Goal: Task Accomplishment & Management: Complete application form

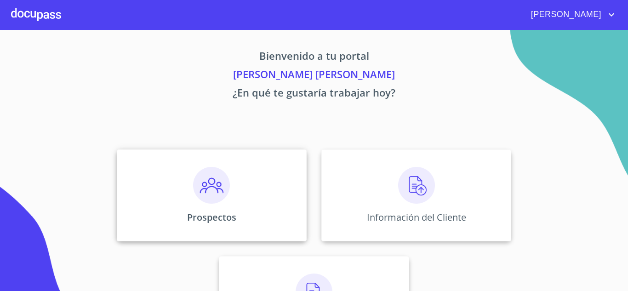
click at [231, 207] on div "Prospectos" at bounding box center [212, 195] width 190 height 92
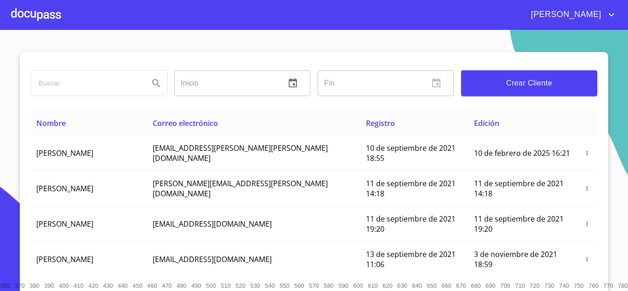
click at [81, 86] on input "search" at bounding box center [86, 83] width 110 height 25
click at [107, 87] on input "search" at bounding box center [86, 83] width 110 height 25
type input "[PERSON_NAME]"
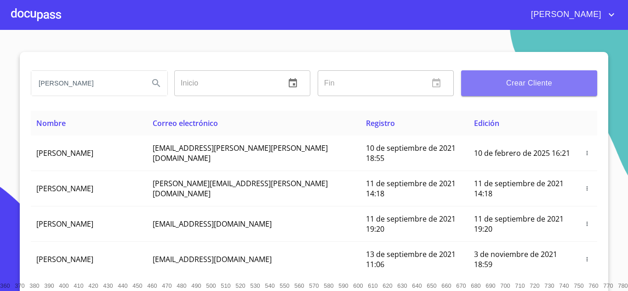
click at [503, 92] on button "Crear Cliente" at bounding box center [529, 83] width 136 height 26
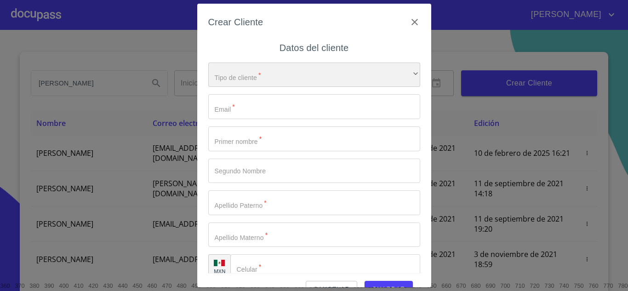
click at [273, 80] on div "​" at bounding box center [314, 75] width 212 height 25
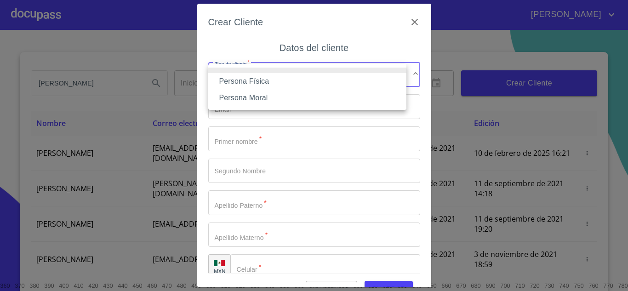
click at [256, 81] on li "Persona Física" at bounding box center [307, 81] width 198 height 17
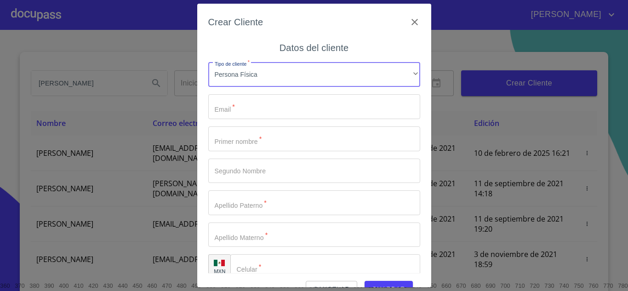
click at [255, 102] on input "Tipo de cliente   *" at bounding box center [314, 106] width 212 height 25
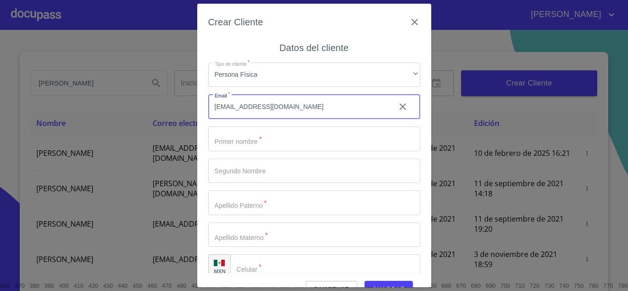
type input "[EMAIL_ADDRESS][DOMAIN_NAME]"
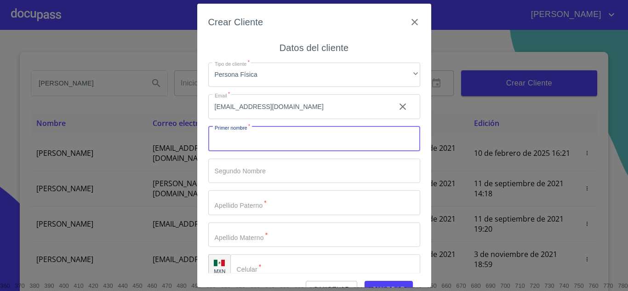
click at [273, 145] on input "Tipo de cliente   *" at bounding box center [314, 138] width 212 height 25
type input "[PERSON_NAME]"
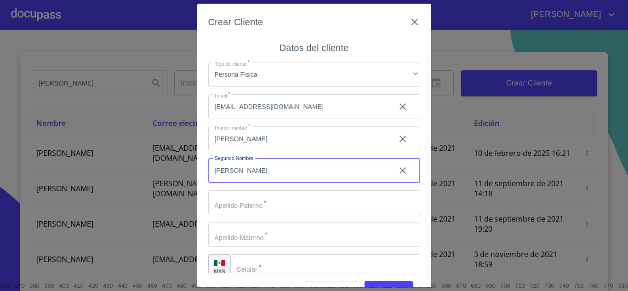
type input "[PERSON_NAME]"
click at [265, 203] on input "Tipo de cliente   *" at bounding box center [314, 202] width 212 height 25
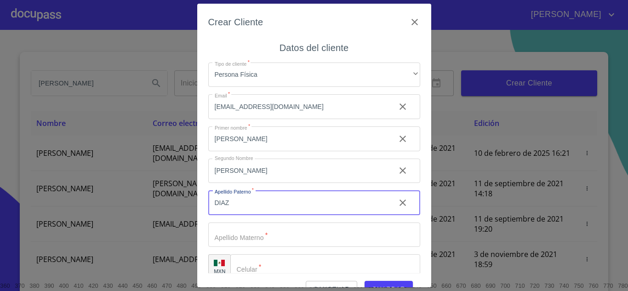
type input "DIAZ"
click at [276, 232] on input "Tipo de cliente   *" at bounding box center [314, 234] width 212 height 25
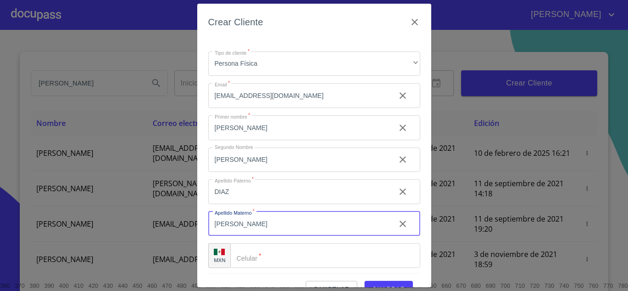
scroll to position [13, 0]
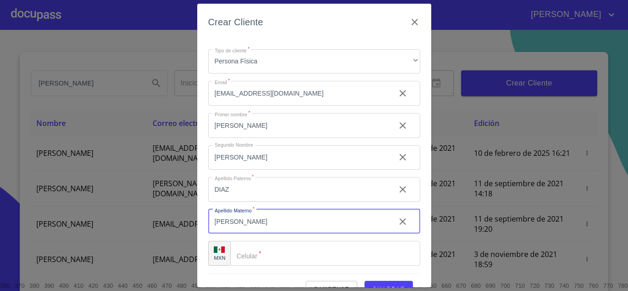
type input "[PERSON_NAME]"
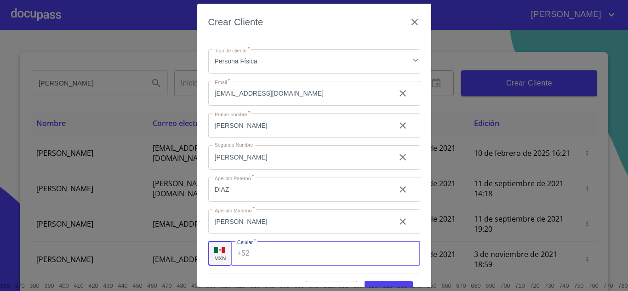
click at [285, 256] on input "Tipo de cliente   *" at bounding box center [336, 253] width 166 height 25
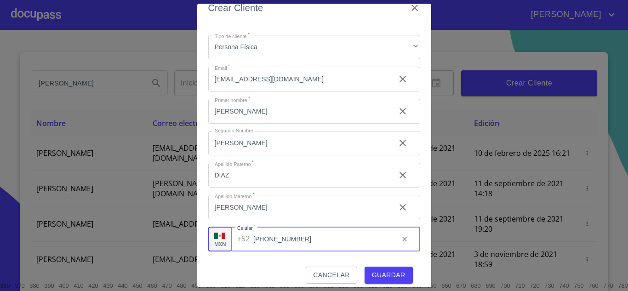
scroll to position [21, 0]
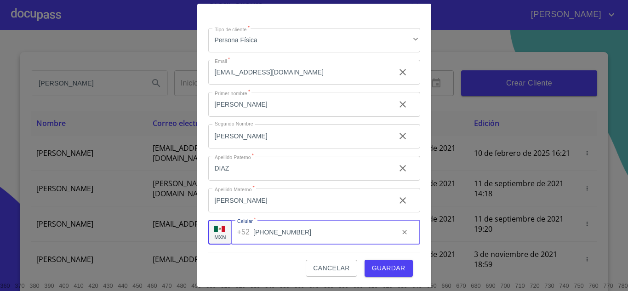
type input "[PHONE_NUMBER]"
click at [384, 266] on span "Guardar" at bounding box center [389, 267] width 34 height 11
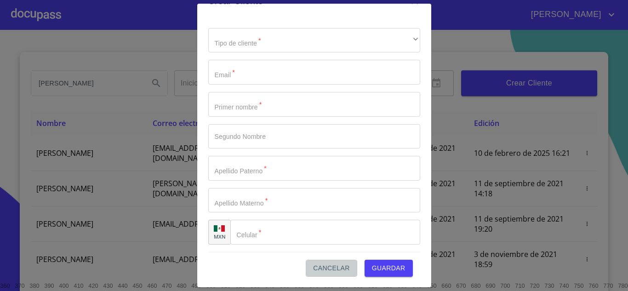
click at [329, 264] on span "Cancelar" at bounding box center [331, 267] width 36 height 11
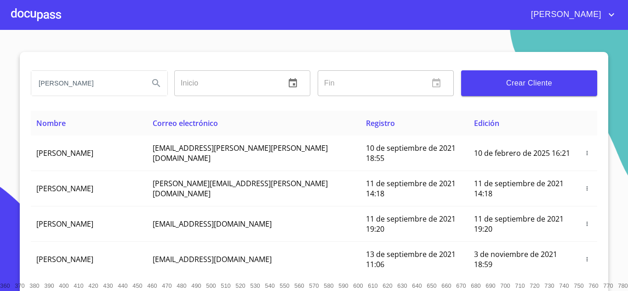
click at [99, 84] on input "[PERSON_NAME]" at bounding box center [86, 83] width 110 height 25
click at [145, 82] on button "Search" at bounding box center [156, 83] width 22 height 22
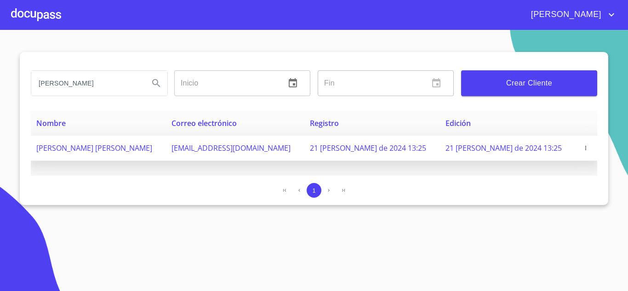
drag, startPoint x: 114, startPoint y: 146, endPoint x: 117, endPoint y: 156, distance: 10.2
click at [117, 155] on td "[PERSON_NAME] [PERSON_NAME]" at bounding box center [98, 148] width 135 height 25
click at [126, 146] on span "[PERSON_NAME] [PERSON_NAME]" at bounding box center [94, 148] width 116 height 10
click at [582, 146] on icon "button" at bounding box center [585, 148] width 6 height 6
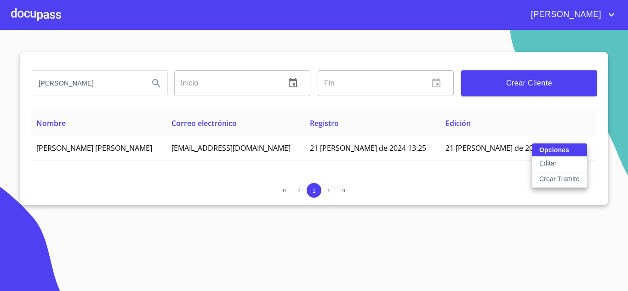
click at [499, 180] on div at bounding box center [314, 145] width 628 height 291
click at [28, 17] on div at bounding box center [36, 14] width 50 height 29
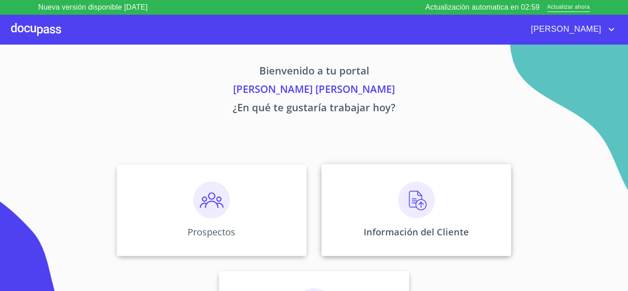
click at [401, 206] on img at bounding box center [416, 200] width 37 height 37
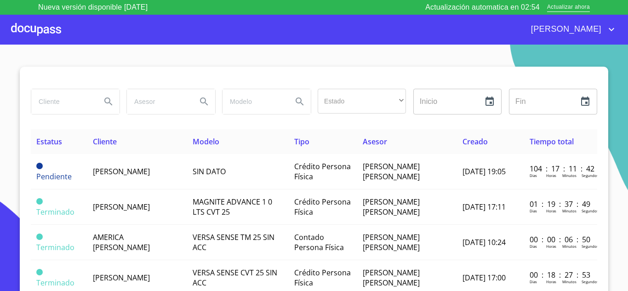
click at [71, 103] on input "search" at bounding box center [62, 101] width 63 height 25
type input "[PERSON_NAME]"
click at [103, 98] on icon "Search" at bounding box center [108, 101] width 11 height 11
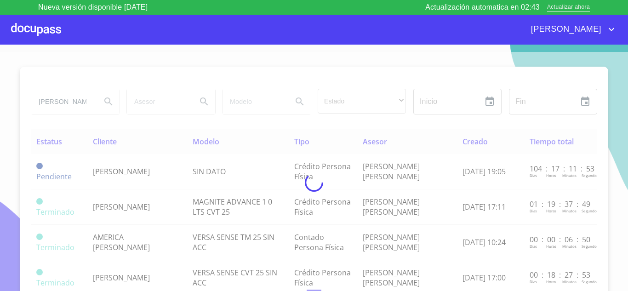
click at [581, 6] on span "Actualizar ahora" at bounding box center [568, 8] width 43 height 10
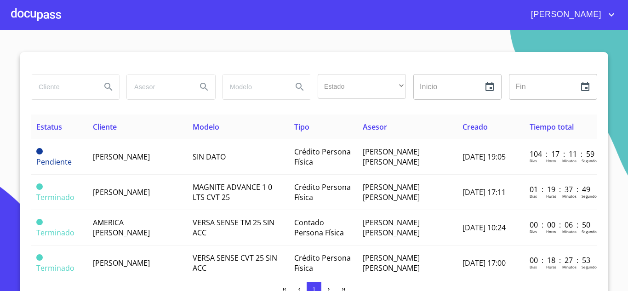
click at [71, 87] on input "search" at bounding box center [62, 86] width 63 height 25
type input "[PERSON_NAME]"
click at [106, 87] on icon "Search" at bounding box center [108, 87] width 8 height 8
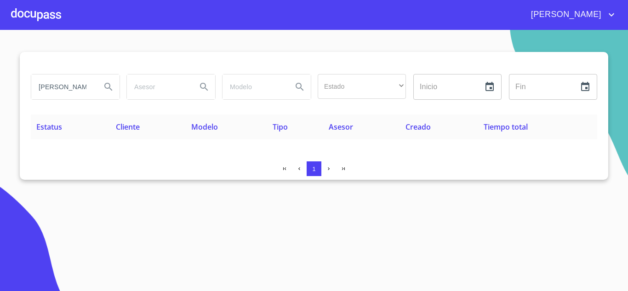
click at [48, 10] on div at bounding box center [36, 14] width 50 height 29
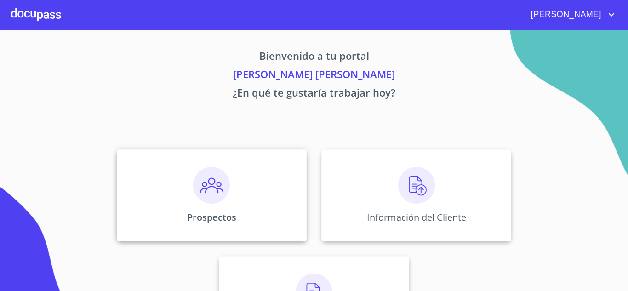
click at [215, 183] on img at bounding box center [211, 185] width 37 height 37
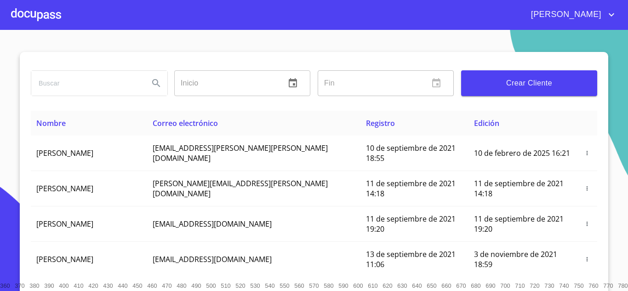
click at [81, 82] on input "search" at bounding box center [86, 83] width 110 height 25
type input "[PERSON_NAME]"
click at [153, 80] on icon "Search" at bounding box center [156, 83] width 8 height 8
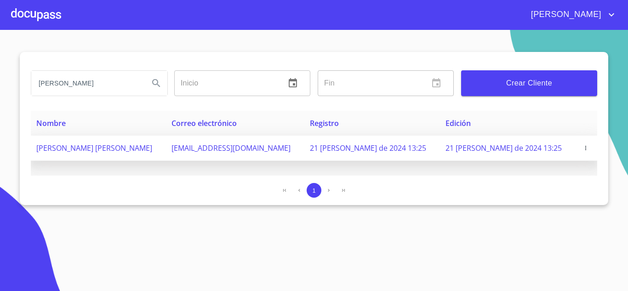
click at [586, 148] on span "button" at bounding box center [585, 148] width 9 height 6
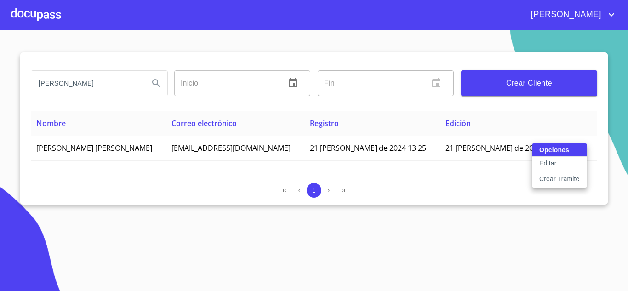
click at [563, 182] on p "Crear Tramite" at bounding box center [559, 178] width 40 height 9
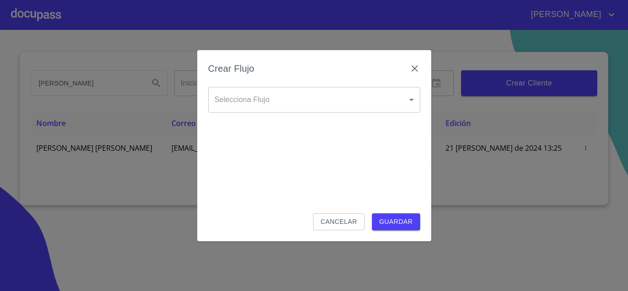
click at [258, 91] on body "VICTOR ANTONIO OLGA HERMINIA Inicio ​ Fin ​ Crear Cliente Nombre Correo electró…" at bounding box center [314, 145] width 628 height 291
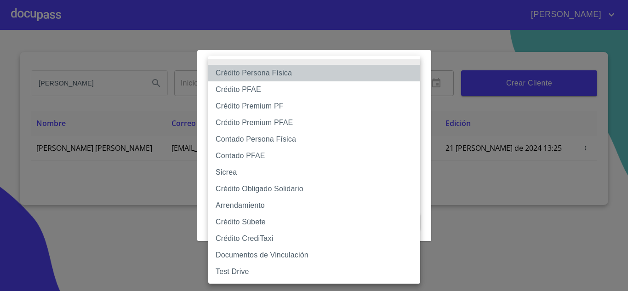
click at [275, 71] on li "Crédito Persona Física" at bounding box center [314, 73] width 212 height 17
type input "6009fb3c7d1714eb8809aa97"
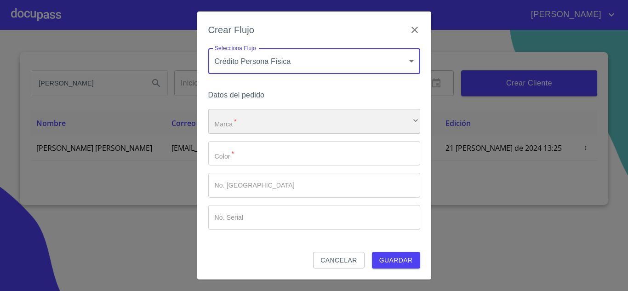
click at [269, 125] on div "​" at bounding box center [314, 121] width 212 height 25
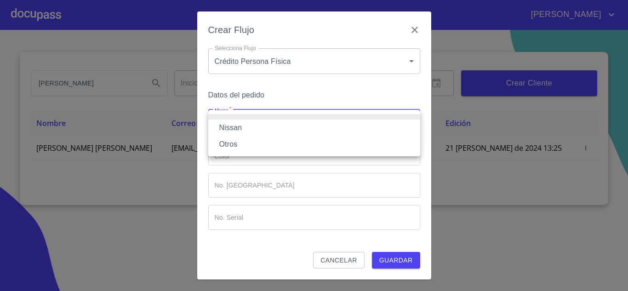
click at [250, 127] on li "Nissan" at bounding box center [314, 128] width 212 height 17
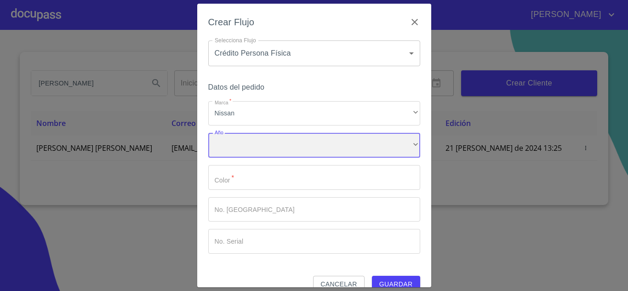
click at [256, 146] on div "​" at bounding box center [314, 145] width 212 height 25
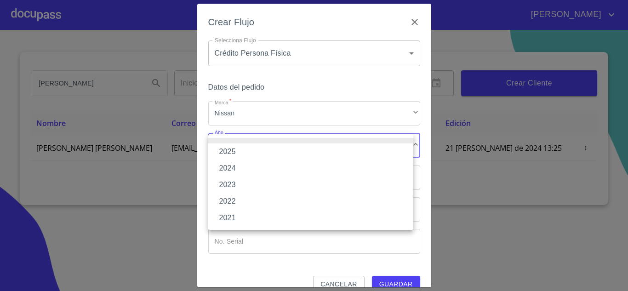
click at [242, 153] on li "2025" at bounding box center [310, 151] width 205 height 17
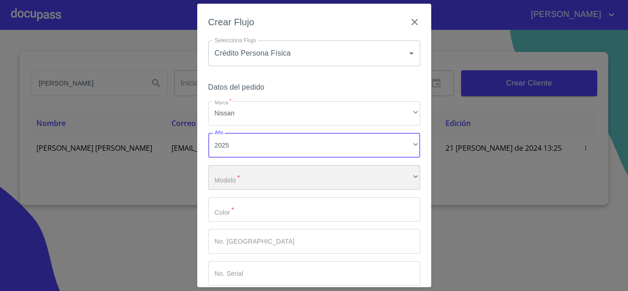
click at [267, 179] on div "​" at bounding box center [314, 177] width 212 height 25
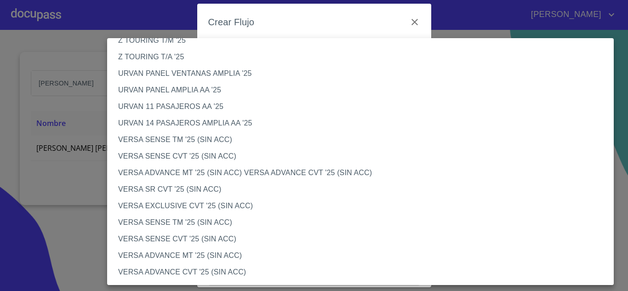
scroll to position [276, 0]
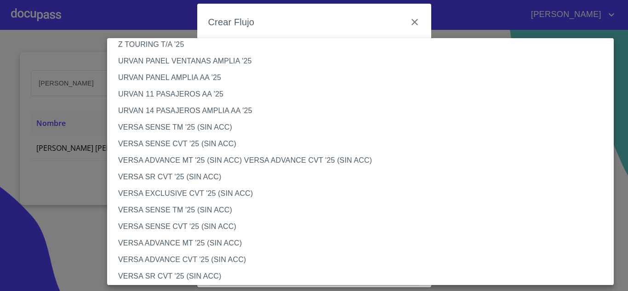
click at [207, 145] on li "VERSA SENSE CVT '25 (SIN ACC)" at bounding box center [363, 144] width 513 height 17
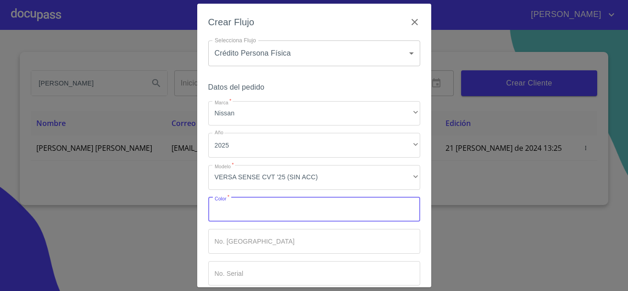
click at [278, 211] on input "Marca   *" at bounding box center [314, 209] width 212 height 25
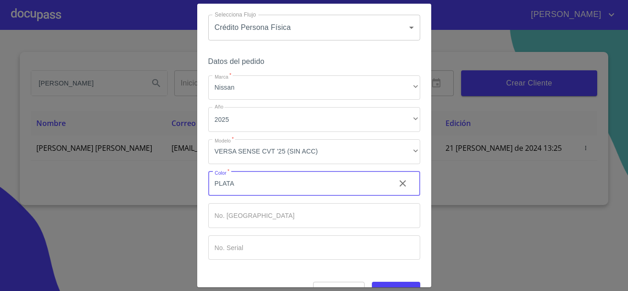
scroll to position [48, 0]
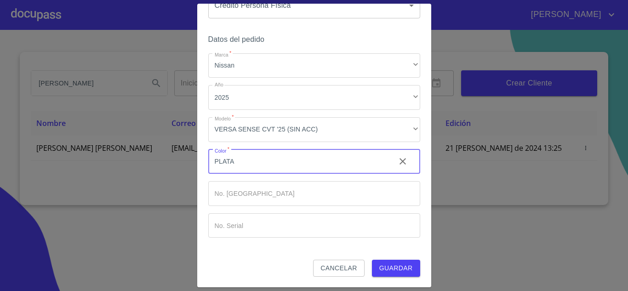
type input "PLATA"
click at [391, 269] on span "Guardar" at bounding box center [396, 267] width 34 height 11
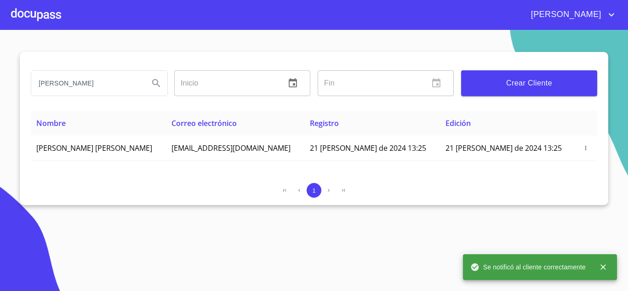
drag, startPoint x: 112, startPoint y: 88, endPoint x: 0, endPoint y: 83, distance: 112.3
click at [0, 83] on section "OLGA HERMINIA Inicio ​ Fin ​ Crear Cliente Nombre Correo electrónico Registro E…" at bounding box center [314, 160] width 628 height 261
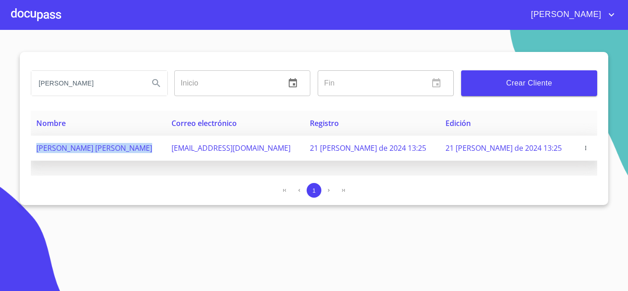
drag, startPoint x: 155, startPoint y: 147, endPoint x: 37, endPoint y: 146, distance: 118.1
click at [37, 146] on td "[PERSON_NAME] [PERSON_NAME]" at bounding box center [98, 148] width 135 height 25
copy span "[PERSON_NAME] [PERSON_NAME]"
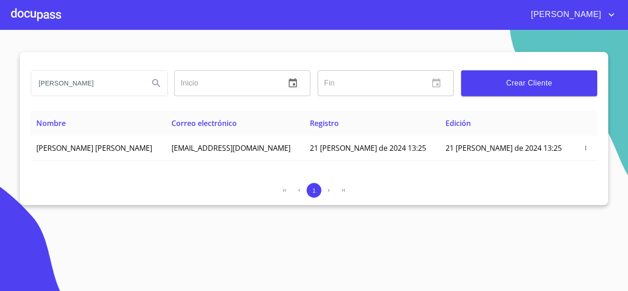
click at [20, 16] on div at bounding box center [36, 14] width 50 height 29
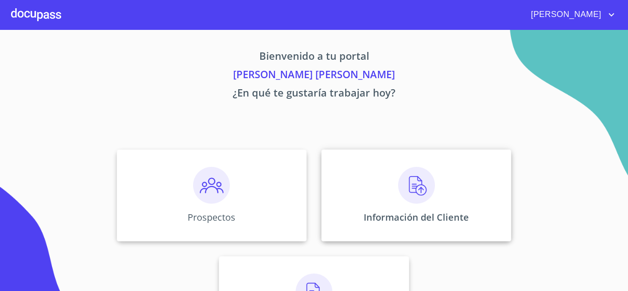
click at [387, 186] on div "Información del Cliente" at bounding box center [416, 195] width 190 height 92
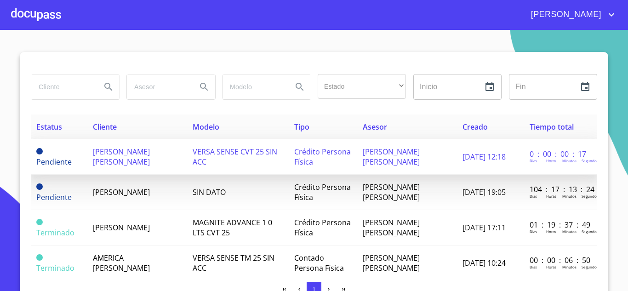
click at [116, 157] on span "[PERSON_NAME] [PERSON_NAME]" at bounding box center [121, 157] width 57 height 20
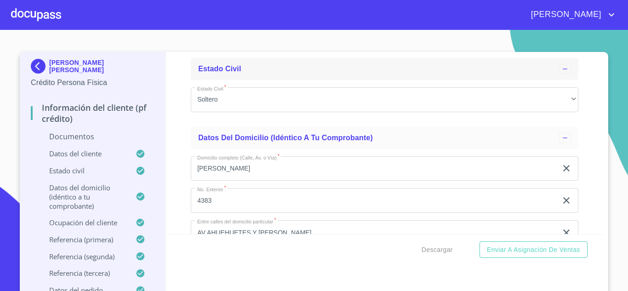
scroll to position [2298, 0]
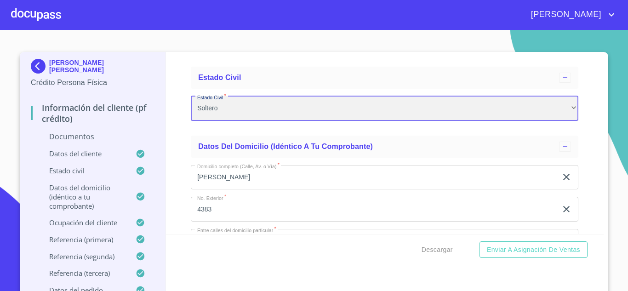
click at [563, 121] on div "Soltero" at bounding box center [384, 108] width 387 height 25
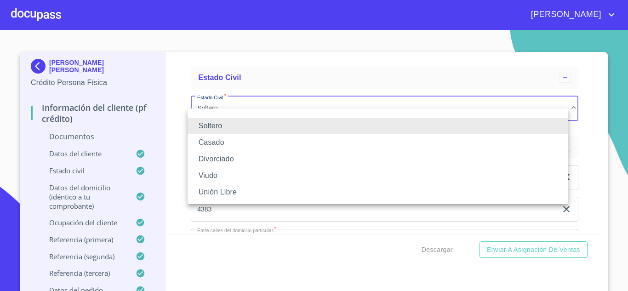
click at [213, 125] on li "Soltero" at bounding box center [378, 126] width 381 height 17
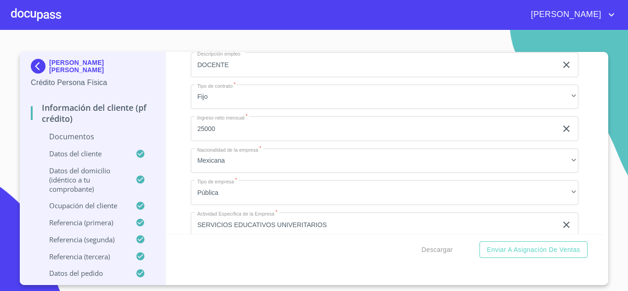
scroll to position [2942, 0]
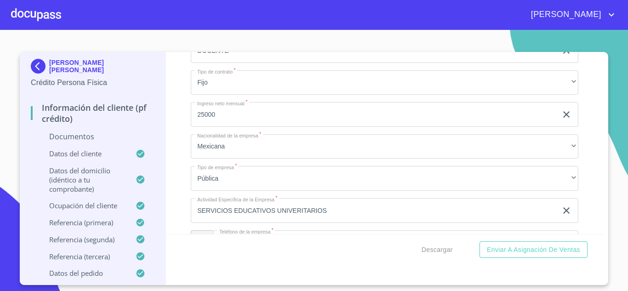
click at [205, 125] on input "25000" at bounding box center [374, 114] width 366 height 25
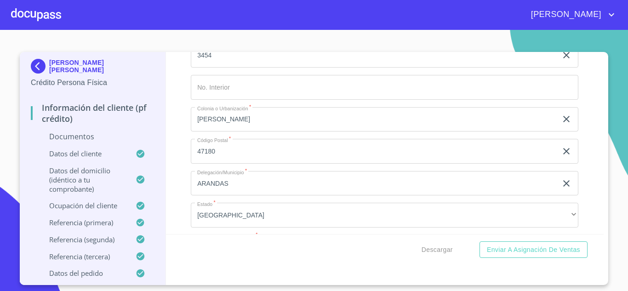
scroll to position [3172, 0]
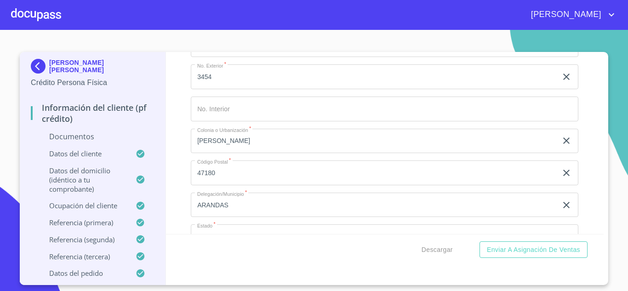
type input "28000"
click at [229, 87] on input "3454" at bounding box center [374, 76] width 366 height 25
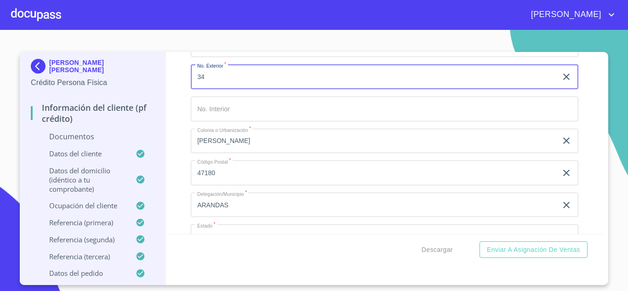
type input "3"
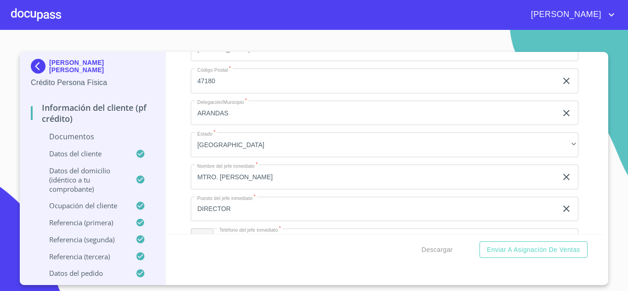
scroll to position [3310, 0]
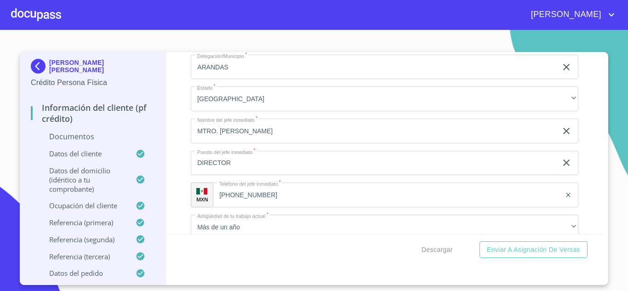
type input "345"
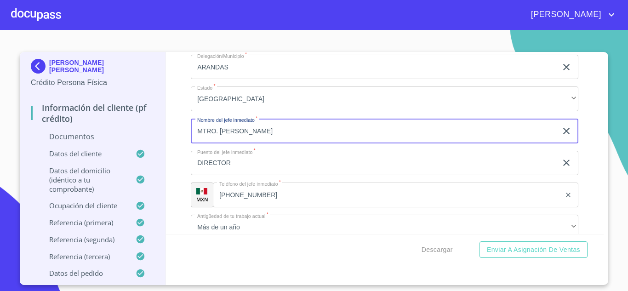
click at [342, 143] on input "MTRO. MIGUEL GONZALEZ GONZALEZ" at bounding box center [374, 131] width 366 height 25
type input "MTRO. ERNESTO NCERVANTES CARDONA"
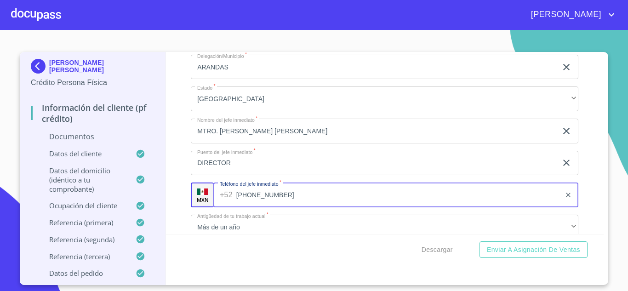
click at [285, 207] on input "(34)87830090" at bounding box center [398, 194] width 325 height 25
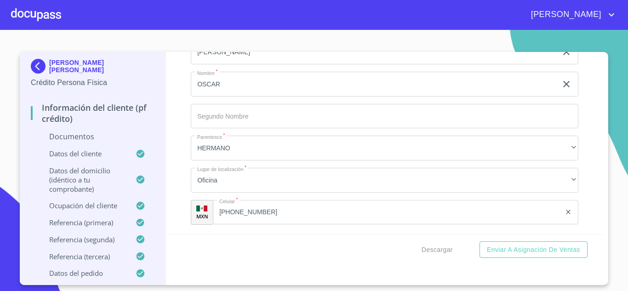
scroll to position [3631, 0]
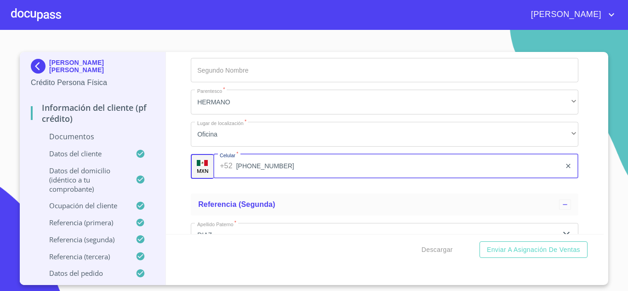
click at [285, 177] on input "(33)17444028" at bounding box center [398, 166] width 325 height 25
drag, startPoint x: 291, startPoint y: 177, endPoint x: 227, endPoint y: 178, distance: 63.5
click at [229, 178] on div "+52 (33)17444028 ​" at bounding box center [395, 166] width 365 height 25
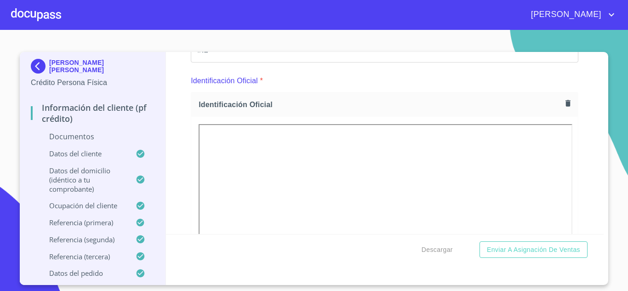
scroll to position [138, 0]
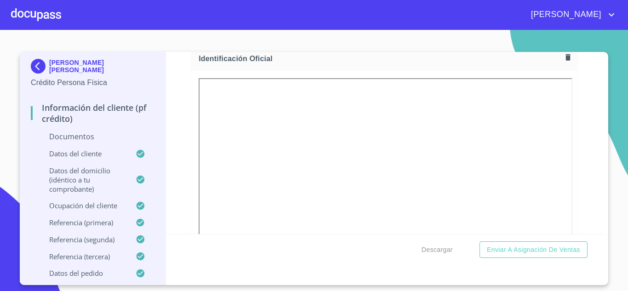
type input "(33)35520191"
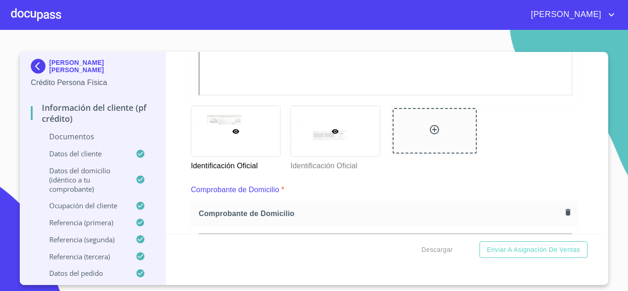
click at [330, 136] on div at bounding box center [335, 131] width 89 height 50
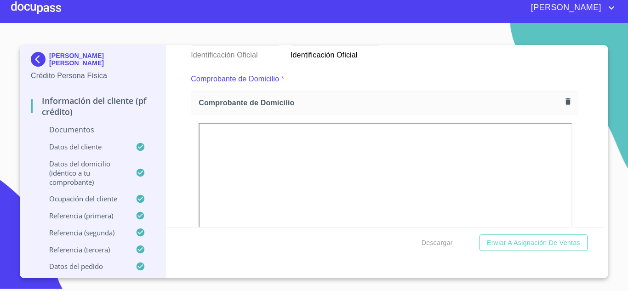
scroll to position [478, 0]
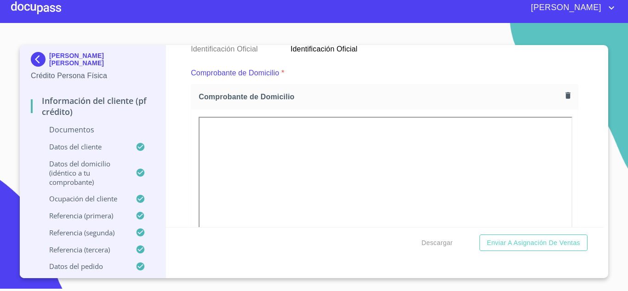
click at [565, 96] on icon "button" at bounding box center [567, 95] width 5 height 6
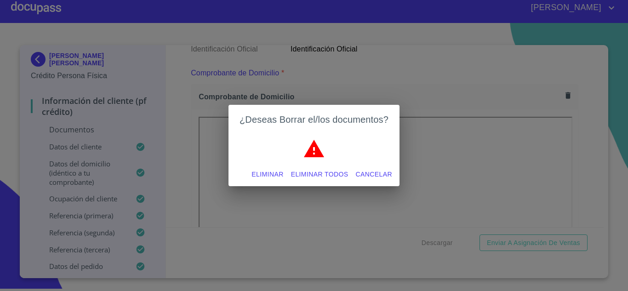
click at [264, 174] on span "Eliminar" at bounding box center [267, 174] width 32 height 11
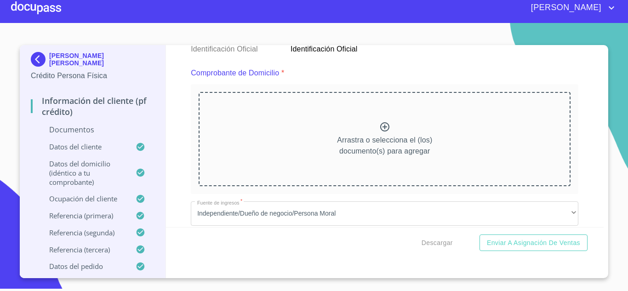
click at [382, 127] on icon at bounding box center [384, 126] width 9 height 9
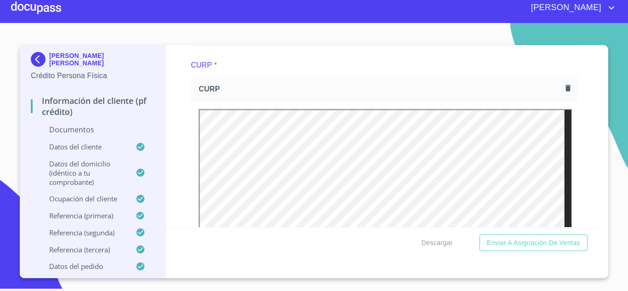
scroll to position [1351, 0]
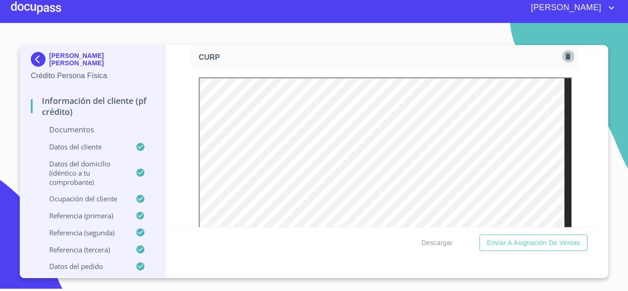
click at [564, 61] on icon "button" at bounding box center [568, 56] width 9 height 9
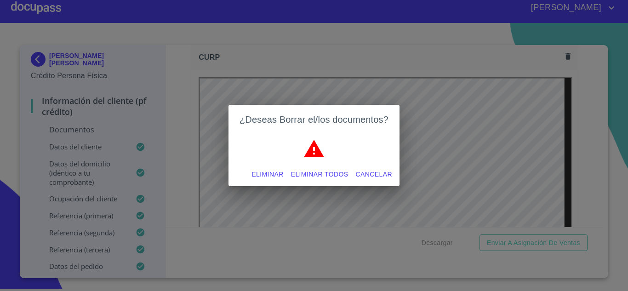
click at [272, 173] on span "Eliminar" at bounding box center [267, 174] width 32 height 11
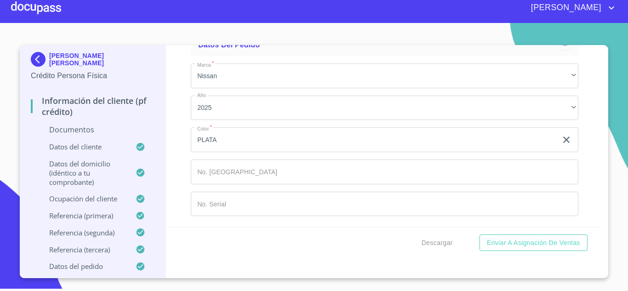
scroll to position [4317, 0]
click at [590, 143] on div "Información del cliente (PF crédito) Documentos Documento de identificación.   …" at bounding box center [385, 136] width 438 height 182
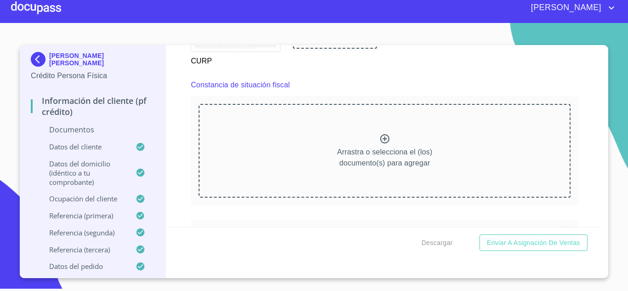
scroll to position [1701, 0]
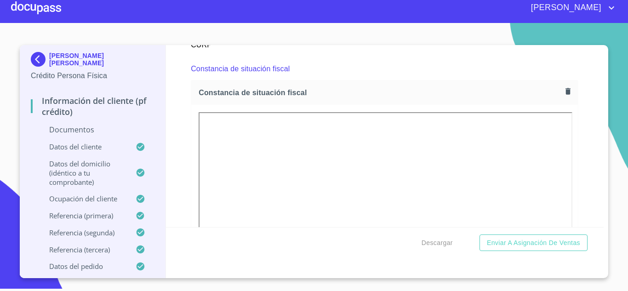
click at [85, 125] on p "Documentos" at bounding box center [93, 130] width 124 height 10
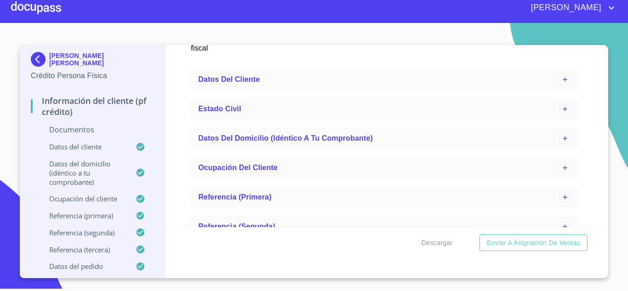
scroll to position [2114, 0]
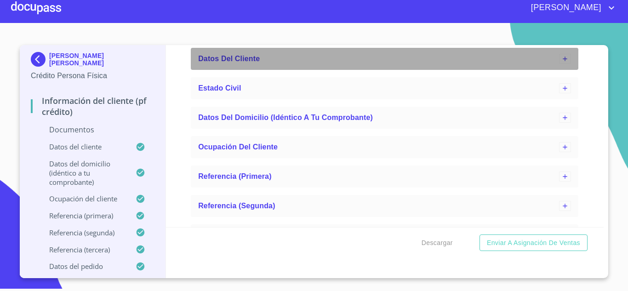
click at [553, 62] on div "Datos del cliente" at bounding box center [384, 59] width 387 height 22
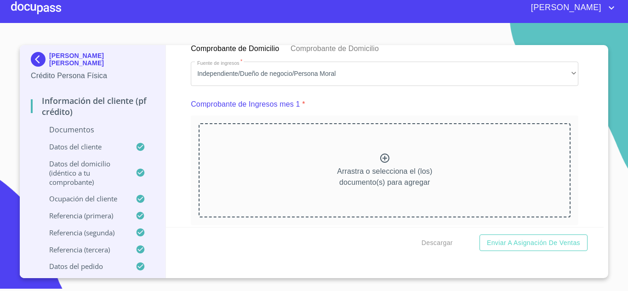
scroll to position [873, 0]
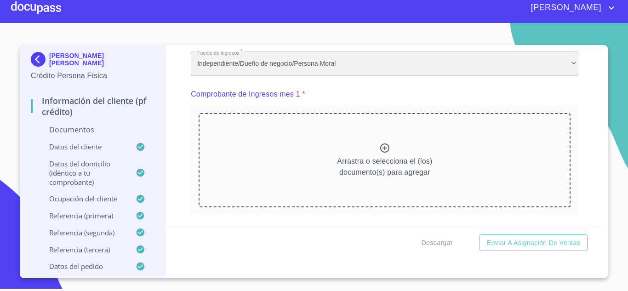
click at [385, 75] on div "Independiente/Dueño de negocio/Persona Moral" at bounding box center [384, 63] width 387 height 25
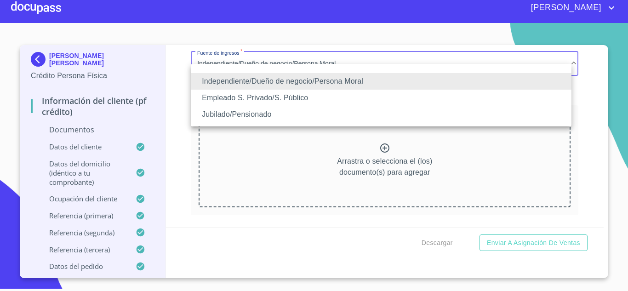
click at [372, 97] on li "Empleado S. Privado/S. Público" at bounding box center [381, 98] width 381 height 17
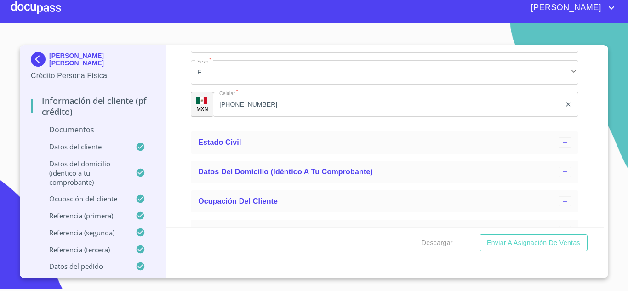
scroll to position [2417, 0]
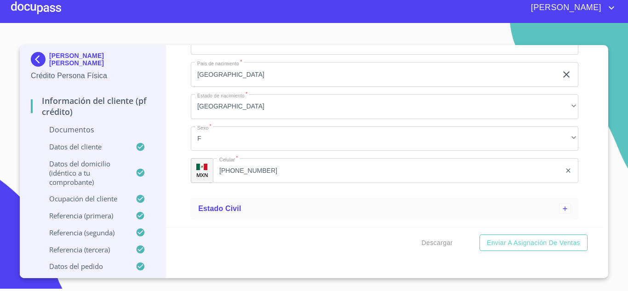
click at [83, 142] on p "Datos del cliente" at bounding box center [83, 146] width 105 height 9
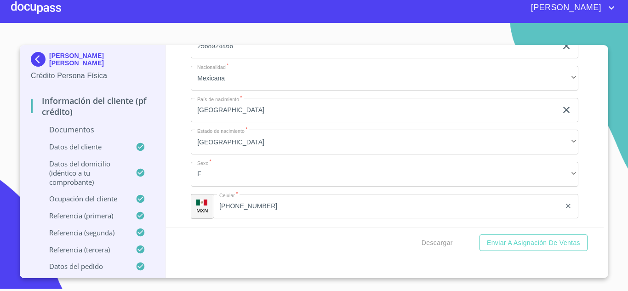
scroll to position [321, 0]
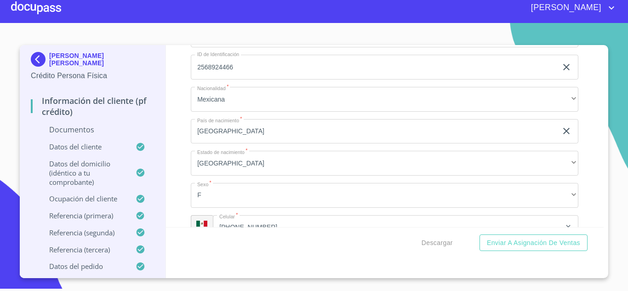
click at [93, 126] on p "Documentos" at bounding box center [93, 130] width 124 height 10
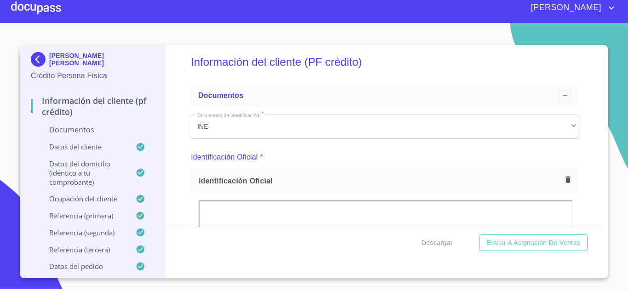
scroll to position [0, 0]
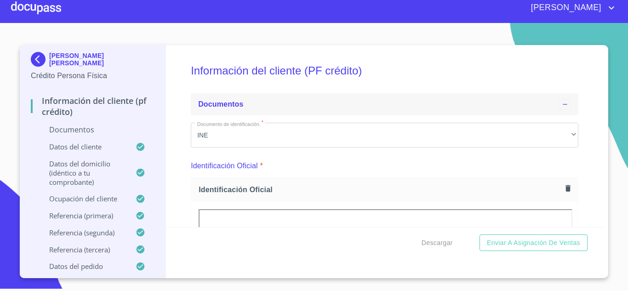
click at [561, 107] on icon at bounding box center [564, 104] width 7 height 7
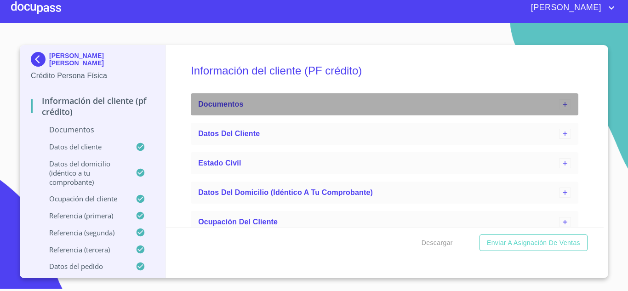
click at [561, 107] on icon at bounding box center [564, 104] width 7 height 7
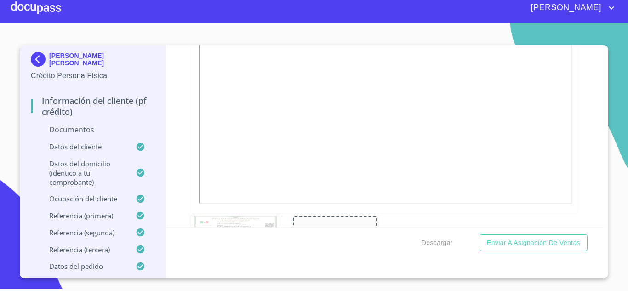
scroll to position [1856, 0]
click at [318, 248] on div "Descargar Enviar a Asignación de Ventas" at bounding box center [385, 242] width 438 height 31
click at [84, 148] on p "Datos del cliente" at bounding box center [83, 146] width 105 height 9
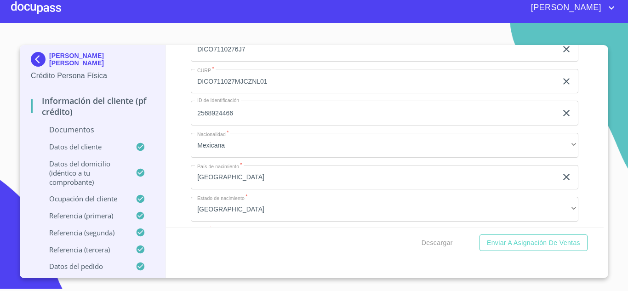
scroll to position [229, 0]
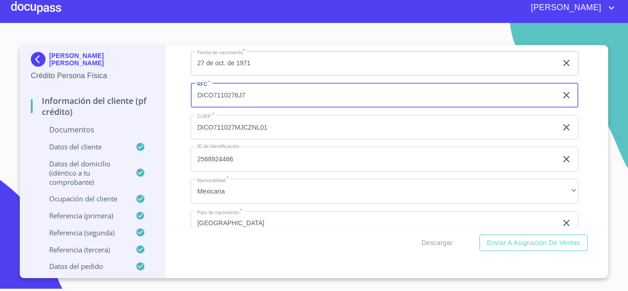
drag, startPoint x: 262, startPoint y: 99, endPoint x: 179, endPoint y: 98, distance: 83.2
click at [179, 98] on div "Información del cliente (PF crédito) Documentos Datos del cliente Apellido Pate…" at bounding box center [385, 136] width 438 height 182
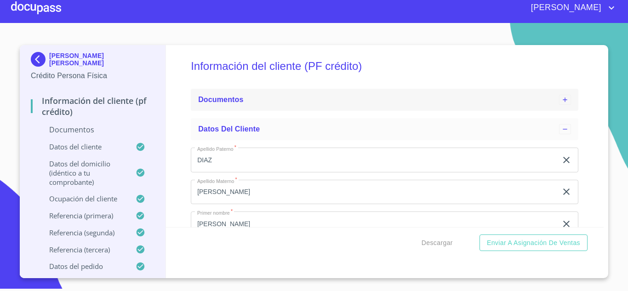
scroll to position [0, 0]
